Goal: Find specific page/section: Find specific page/section

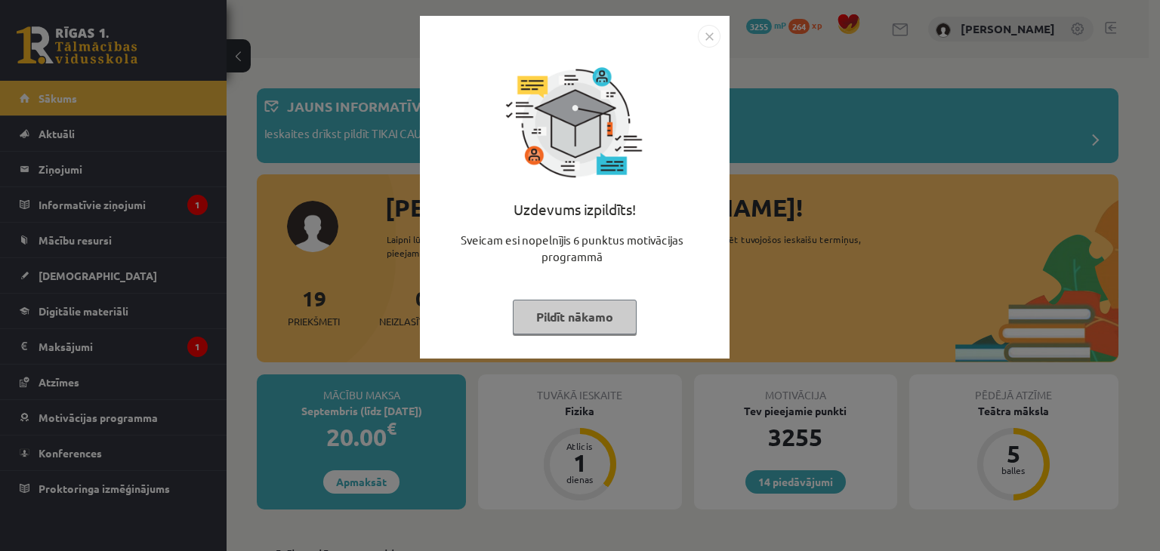
click at [606, 319] on button "Pildīt nākamo" at bounding box center [575, 317] width 124 height 35
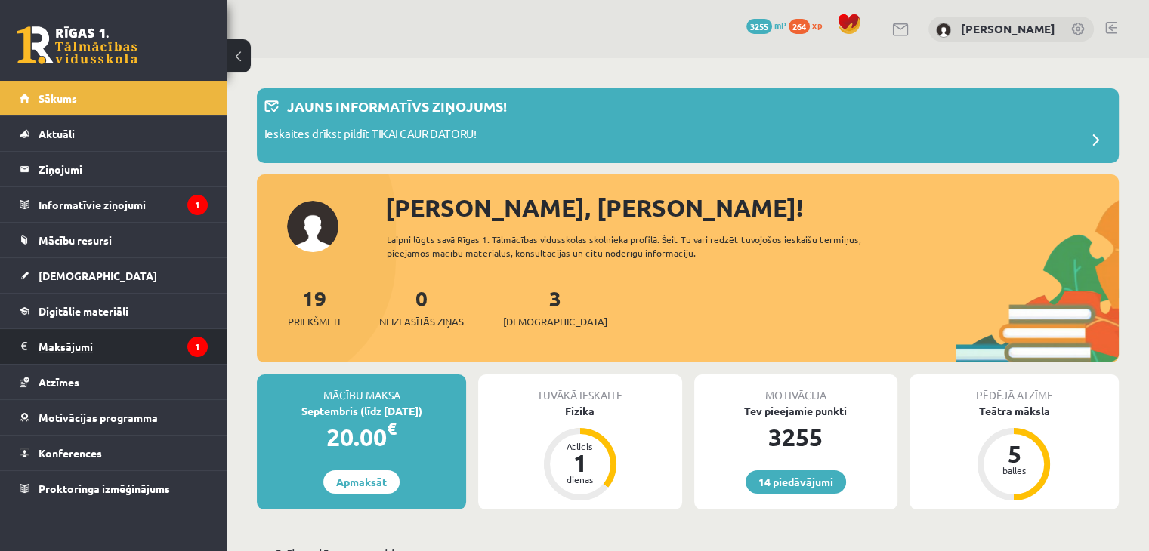
click at [106, 362] on legend "Maksājumi 1" at bounding box center [123, 346] width 169 height 35
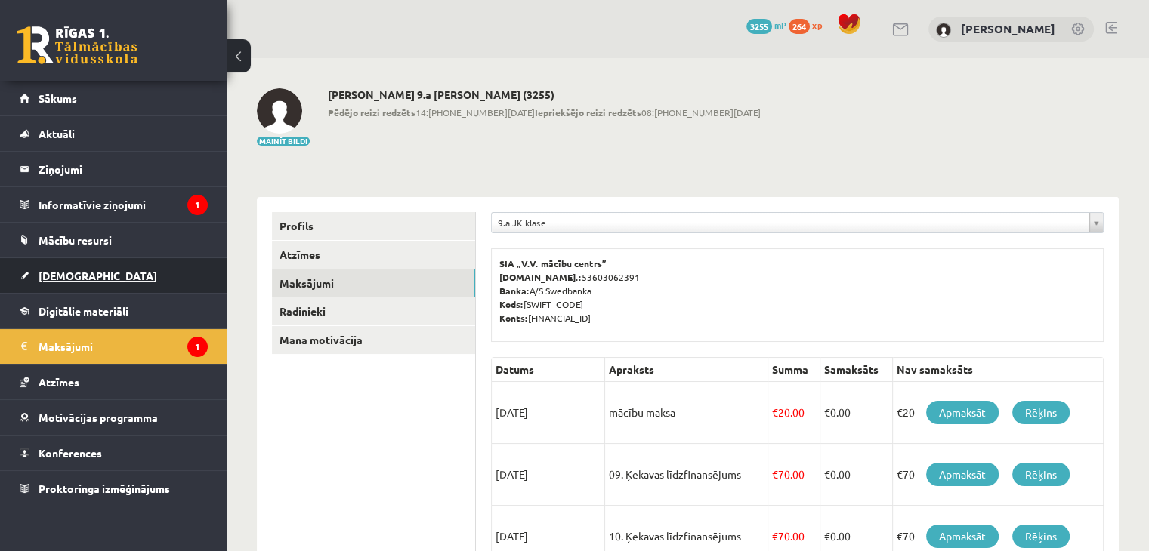
click at [112, 267] on link "[DEMOGRAPHIC_DATA]" at bounding box center [114, 275] width 188 height 35
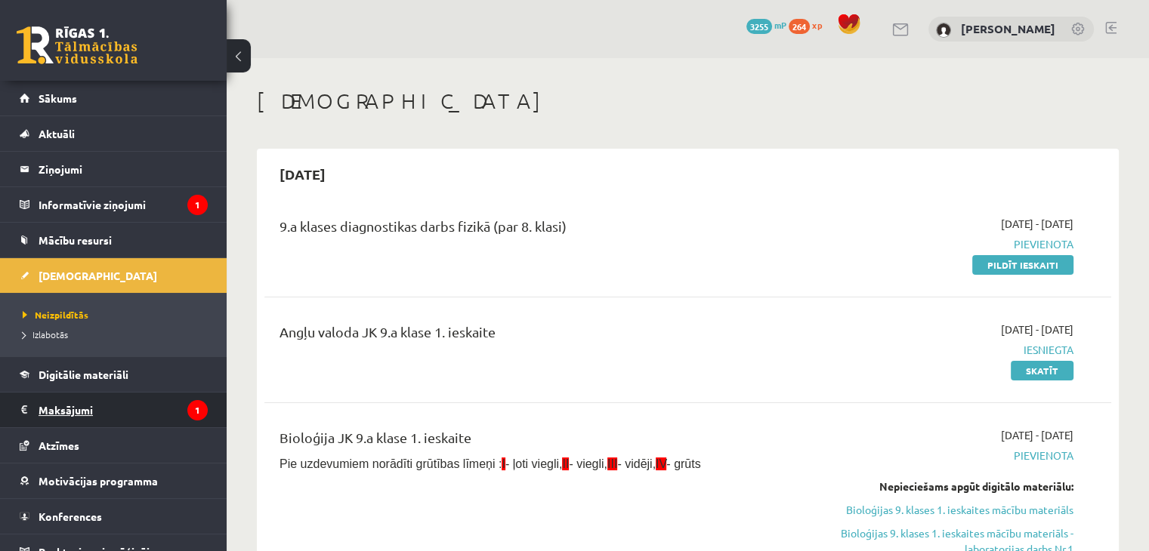
click at [106, 397] on legend "Maksājumi 1" at bounding box center [123, 410] width 169 height 35
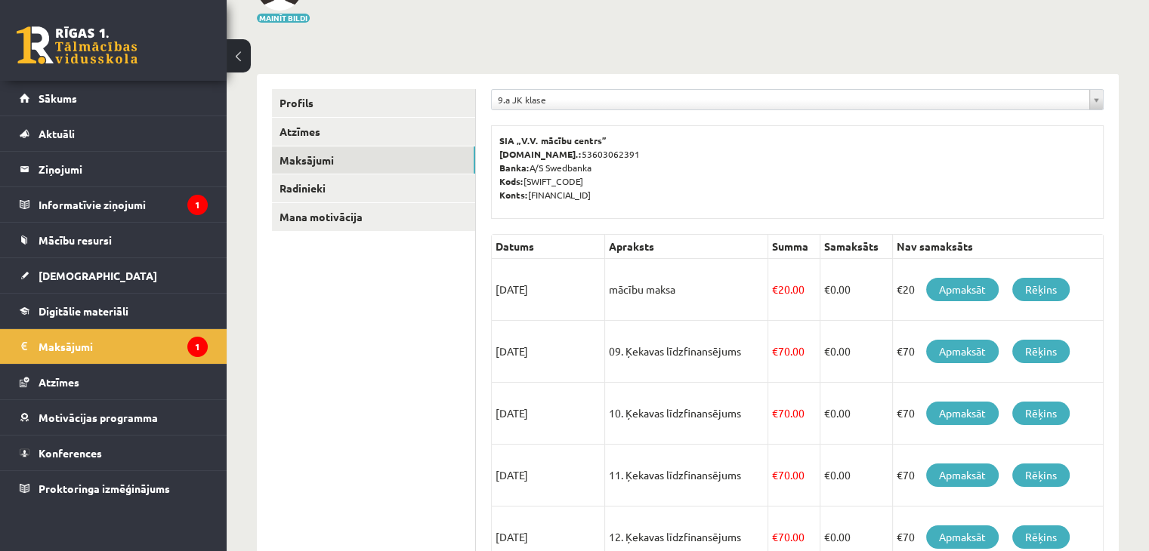
scroll to position [131, 0]
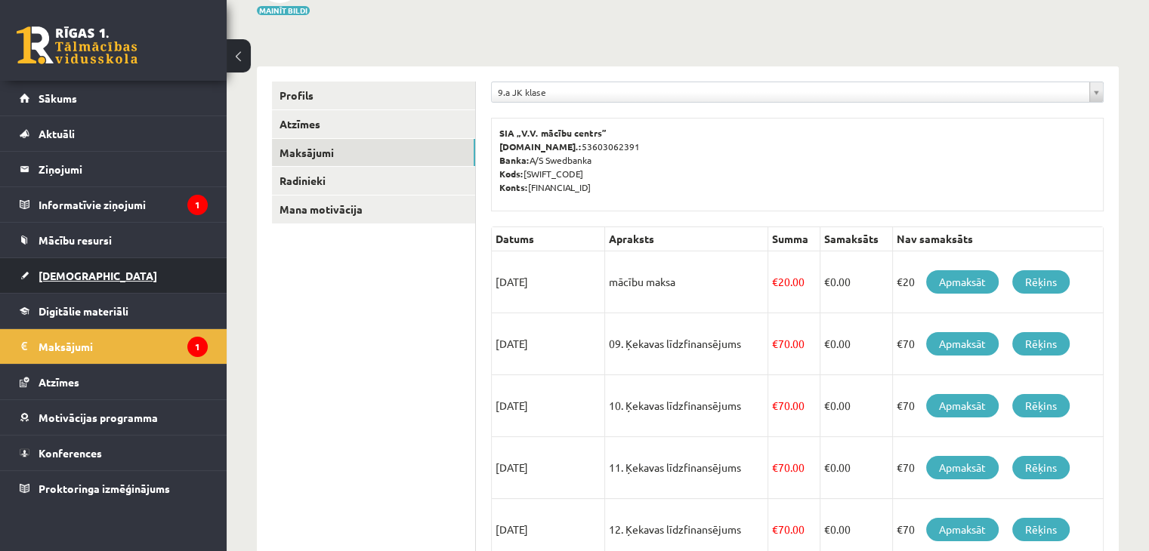
click at [104, 258] on link "[DEMOGRAPHIC_DATA]" at bounding box center [114, 275] width 188 height 35
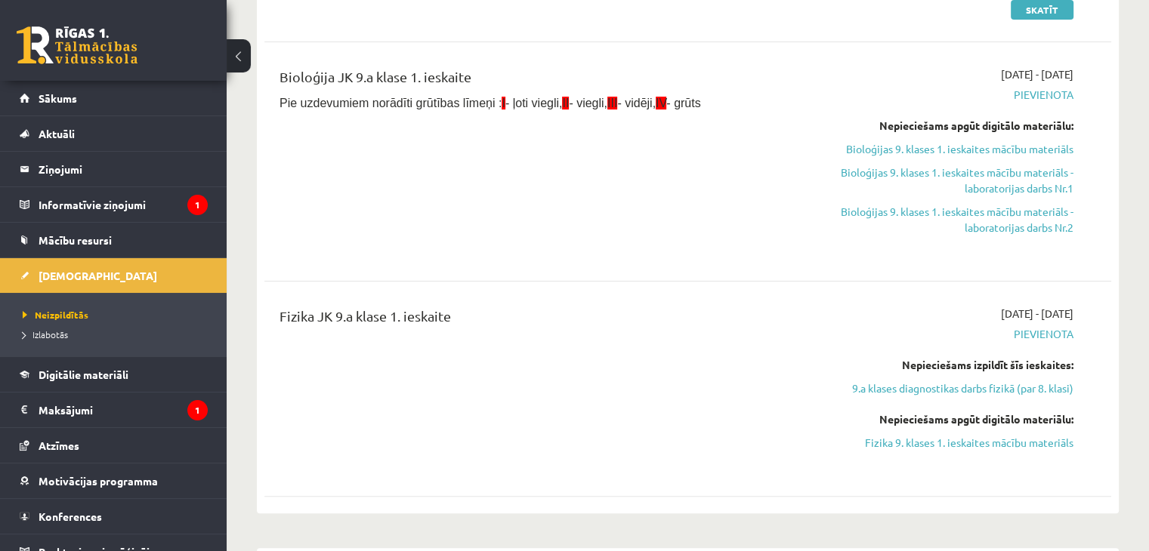
scroll to position [357, 0]
